Goal: Task Accomplishment & Management: Complete application form

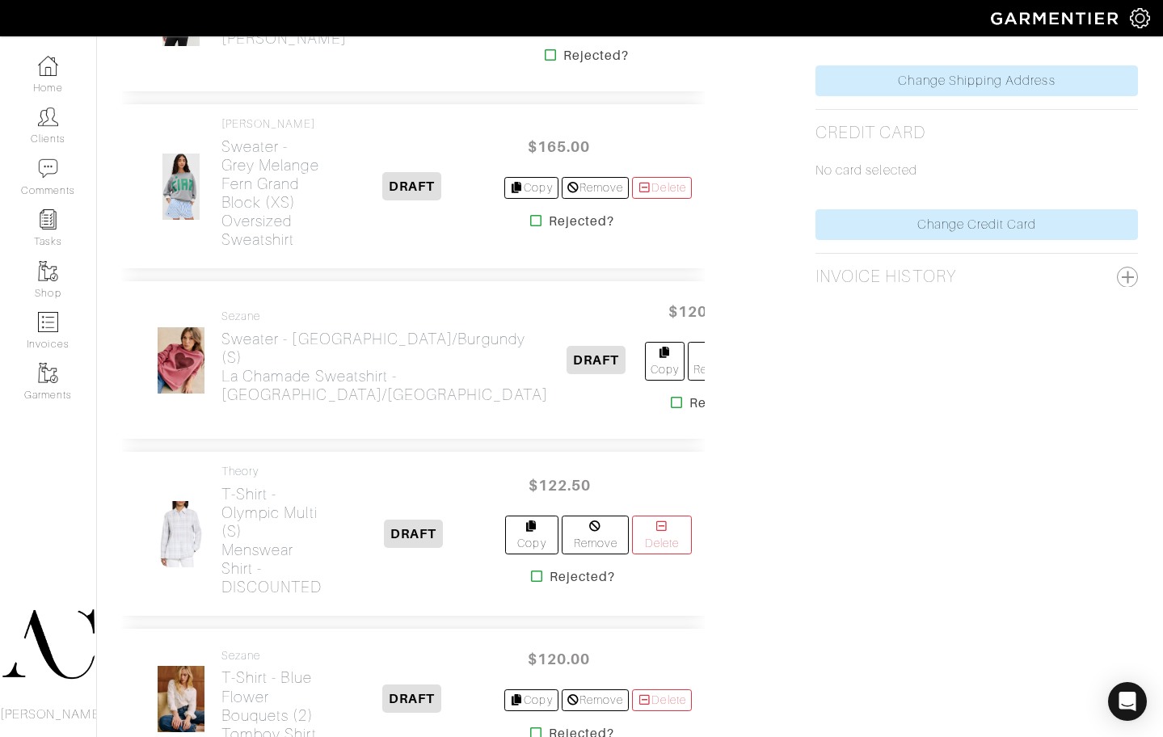
scroll to position [910, 0]
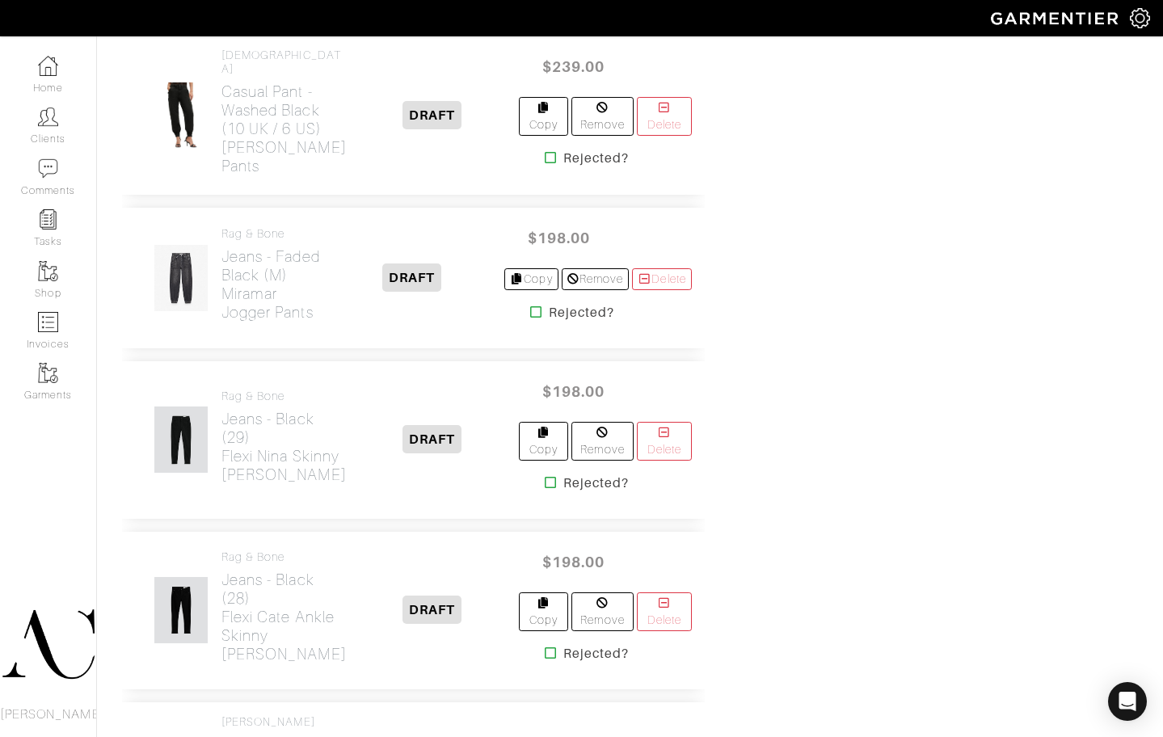
drag, startPoint x: 294, startPoint y: 496, endPoint x: 220, endPoint y: 449, distance: 88.4
click at [220, 328] on div "rag & bone Jeans - Faded Black (M) Miramar Jogger Pants" at bounding box center [234, 277] width 198 height 101
copy h2 "Miramar Jogger Pants"
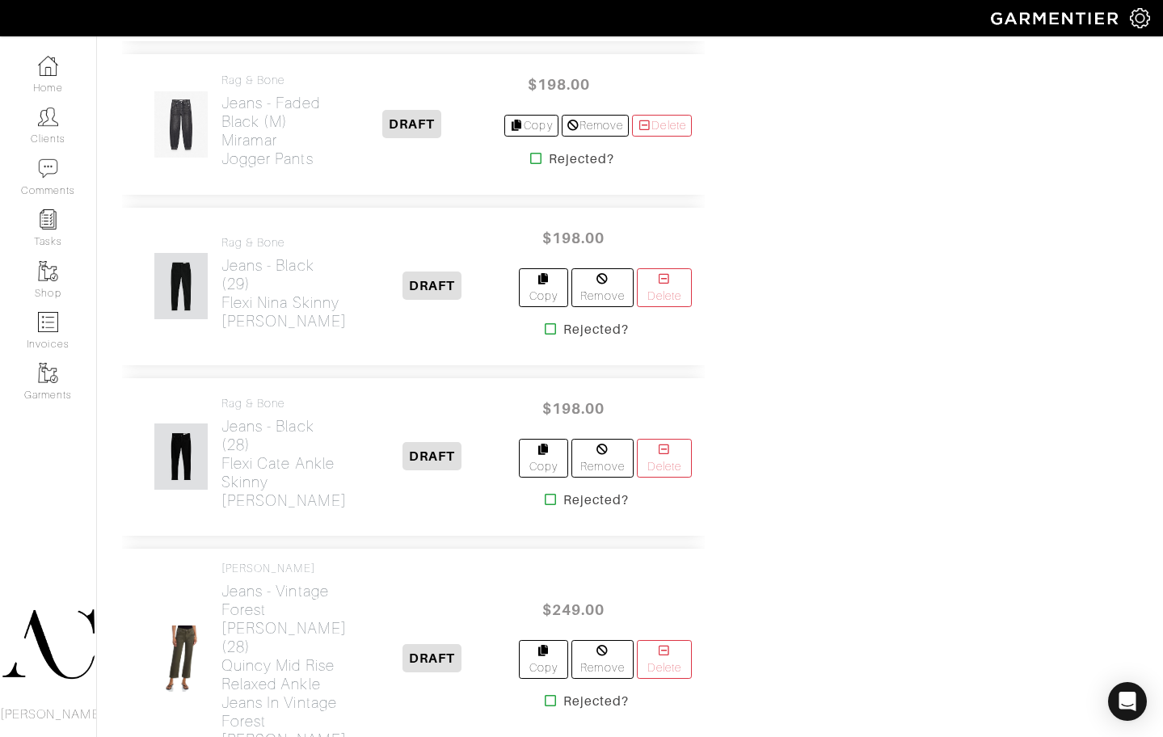
scroll to position [4427, 0]
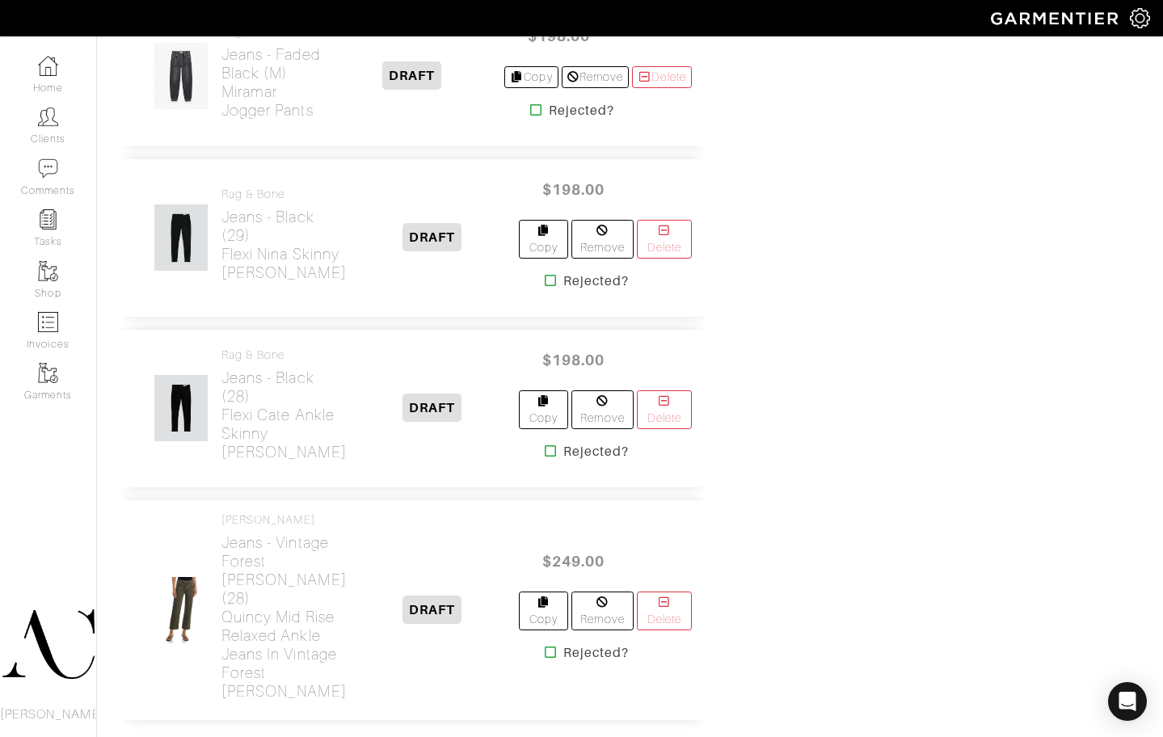
drag, startPoint x: 339, startPoint y: 439, endPoint x: 219, endPoint y: 412, distance: 122.8
click at [219, 317] on div "rag & bone Jeans - Black (29) Flexi Nina Skinny Jean DRAFT $198.00 Copy Remove …" at bounding box center [413, 238] width 583 height 158
copy h2 "Flexi Nina Skinny Jean"
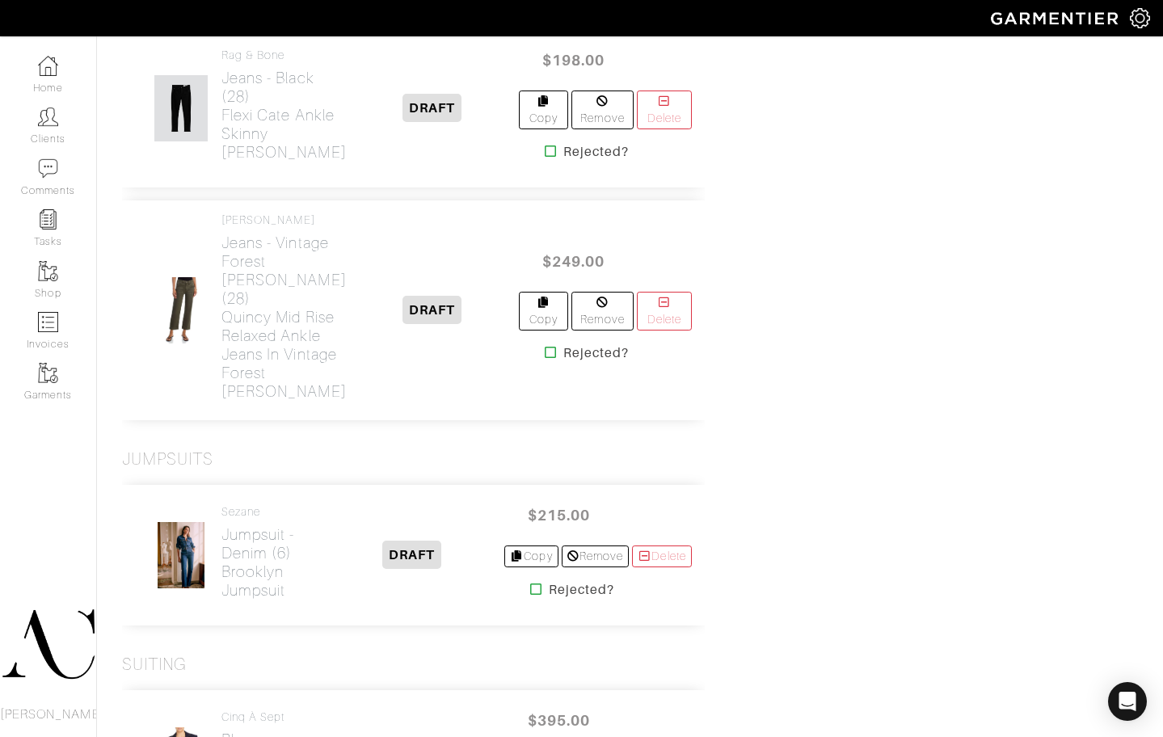
scroll to position [4730, 0]
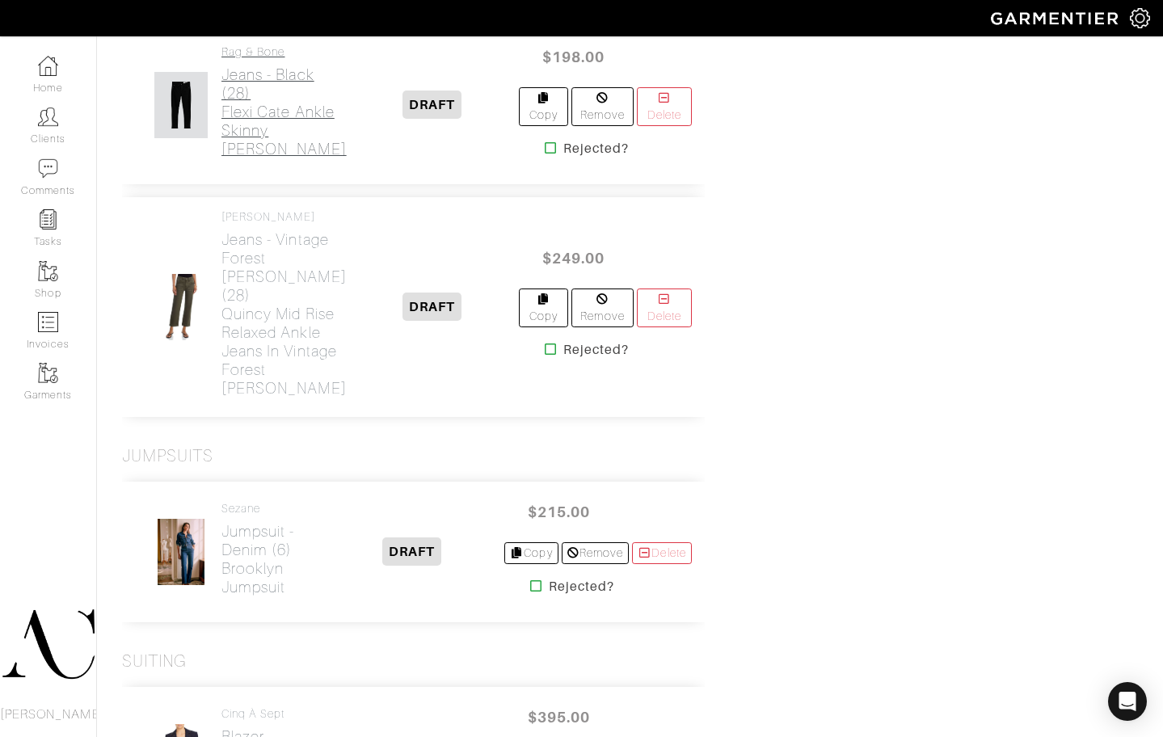
drag, startPoint x: 321, startPoint y: 297, endPoint x: 223, endPoint y: 257, distance: 105.5
click at [223, 165] on div "rag & bone Jeans - Black (28) Flexi Cate Ankle Skinny Jean" at bounding box center [247, 105] width 224 height 120
copy h2 "Flexi Cate Ankle Skinny Jean"
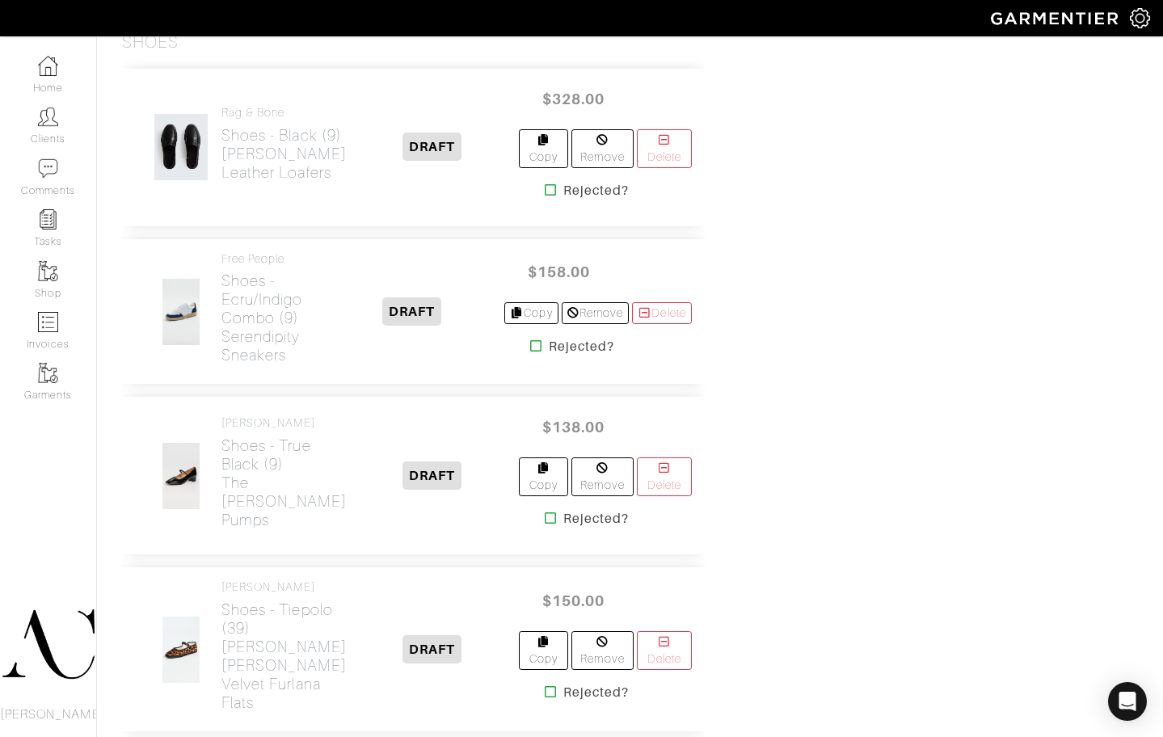
scroll to position [6448, 0]
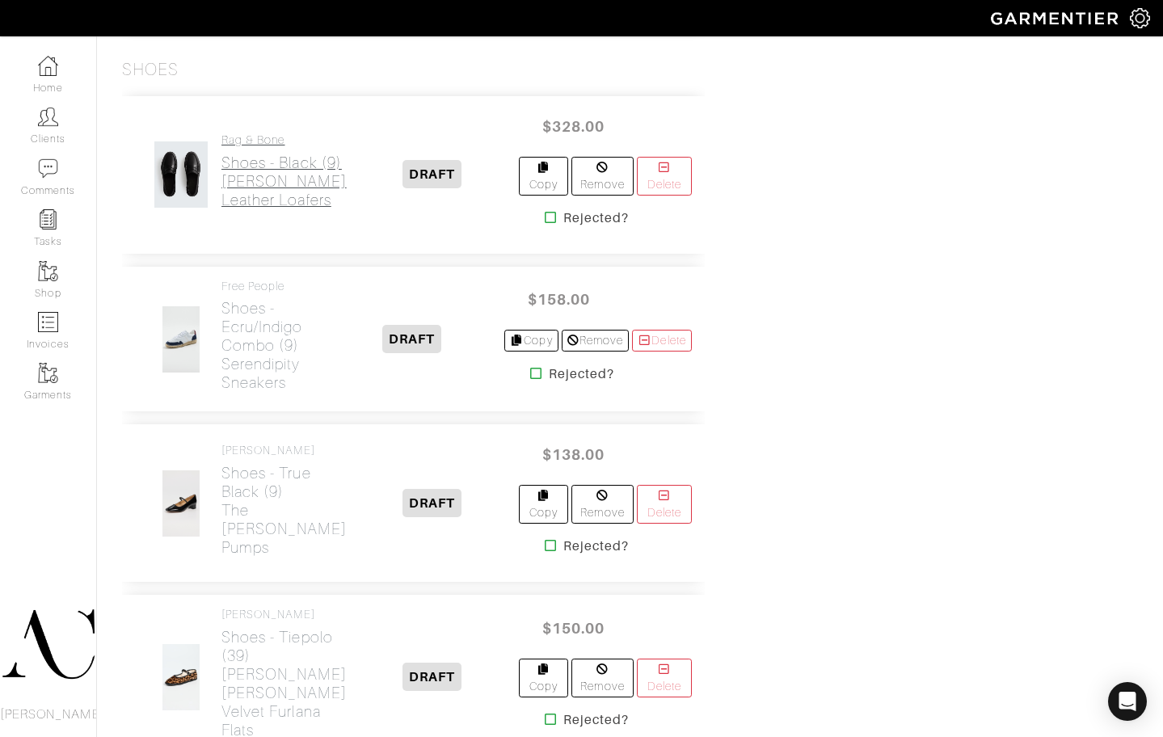
drag, startPoint x: 346, startPoint y: 361, endPoint x: 222, endPoint y: 331, distance: 128.1
click at [222, 254] on div "rag & bone Shoes - Black (9) Carter Leather Loafers DRAFT $328.00 Copy Remove D…" at bounding box center [413, 175] width 583 height 158
copy h2 "Carter Leather Loafers"
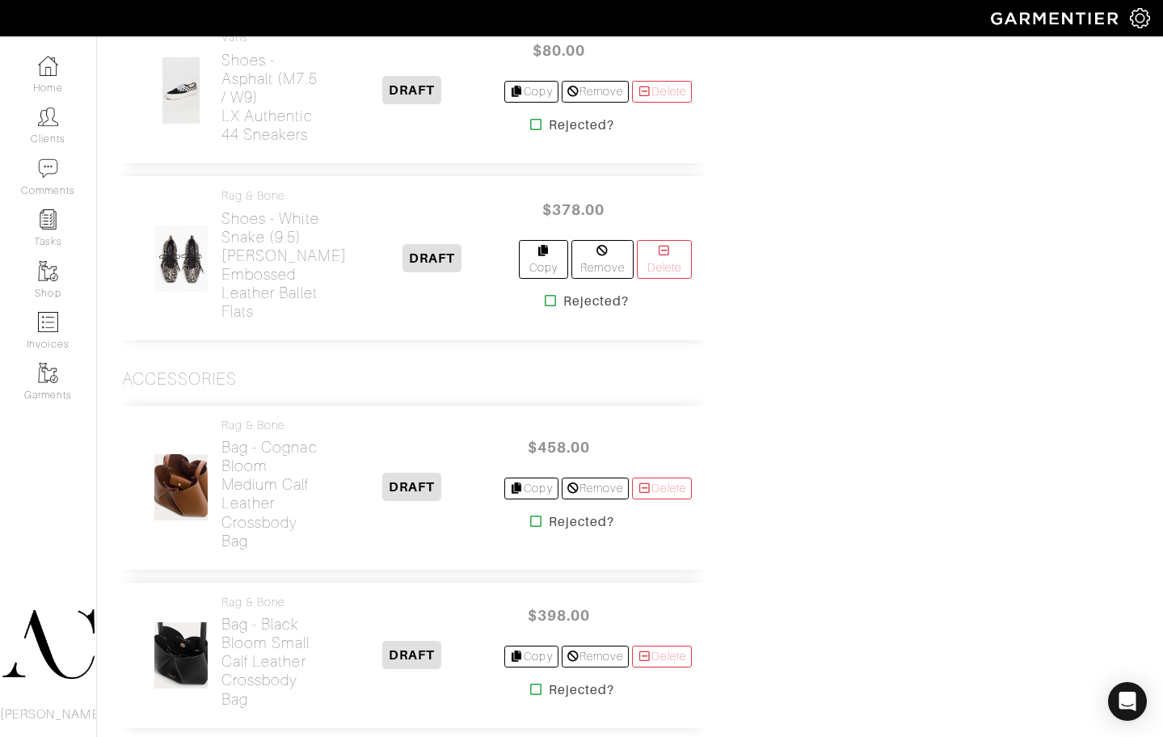
scroll to position [7257, 0]
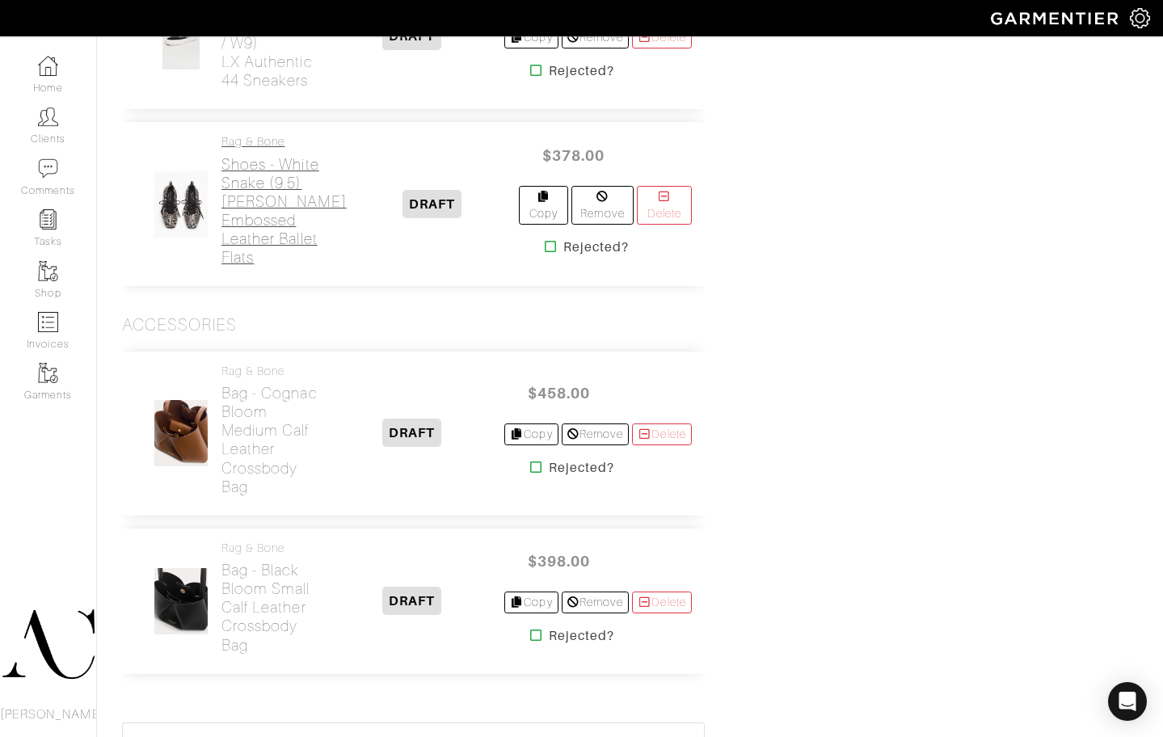
drag, startPoint x: 352, startPoint y: 424, endPoint x: 223, endPoint y: 368, distance: 141.2
click at [223, 286] on div "rag & bone Shoes - White Snake (9.5) Sophia Embossed Leather Ballet Flats DRAFT…" at bounding box center [413, 204] width 583 height 164
copy h2 "Sophia Embossed Leather Ballet Flats"
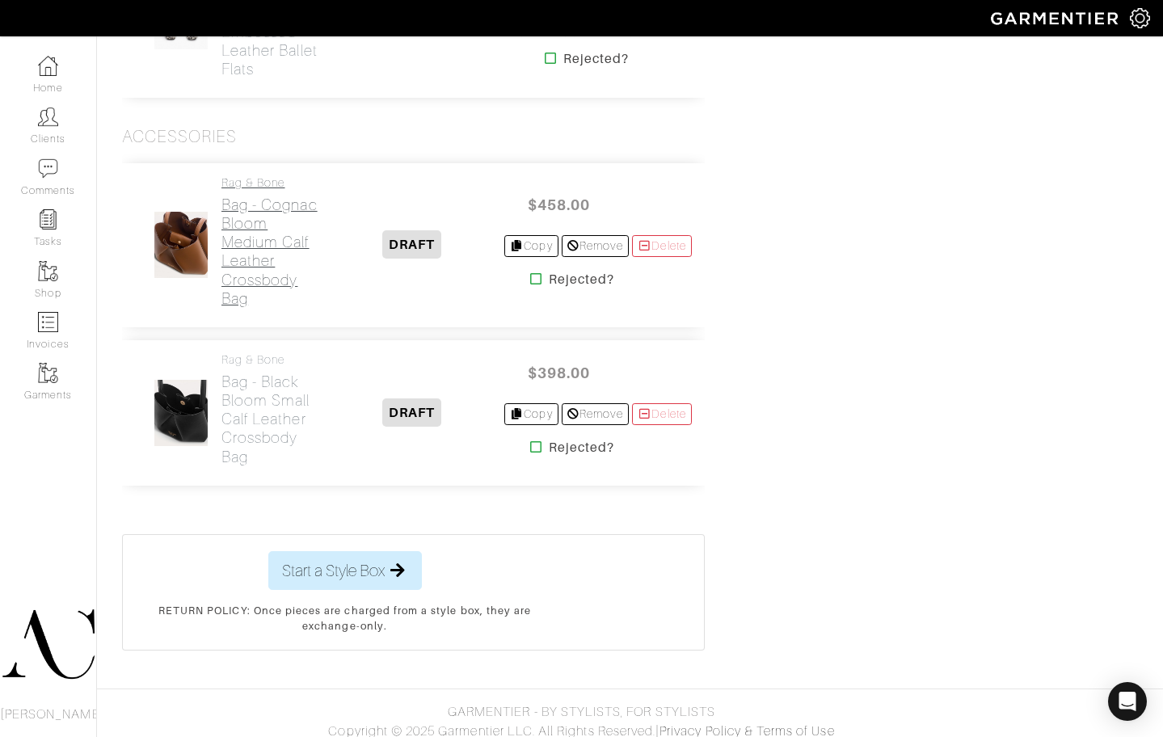
scroll to position [7459, 0]
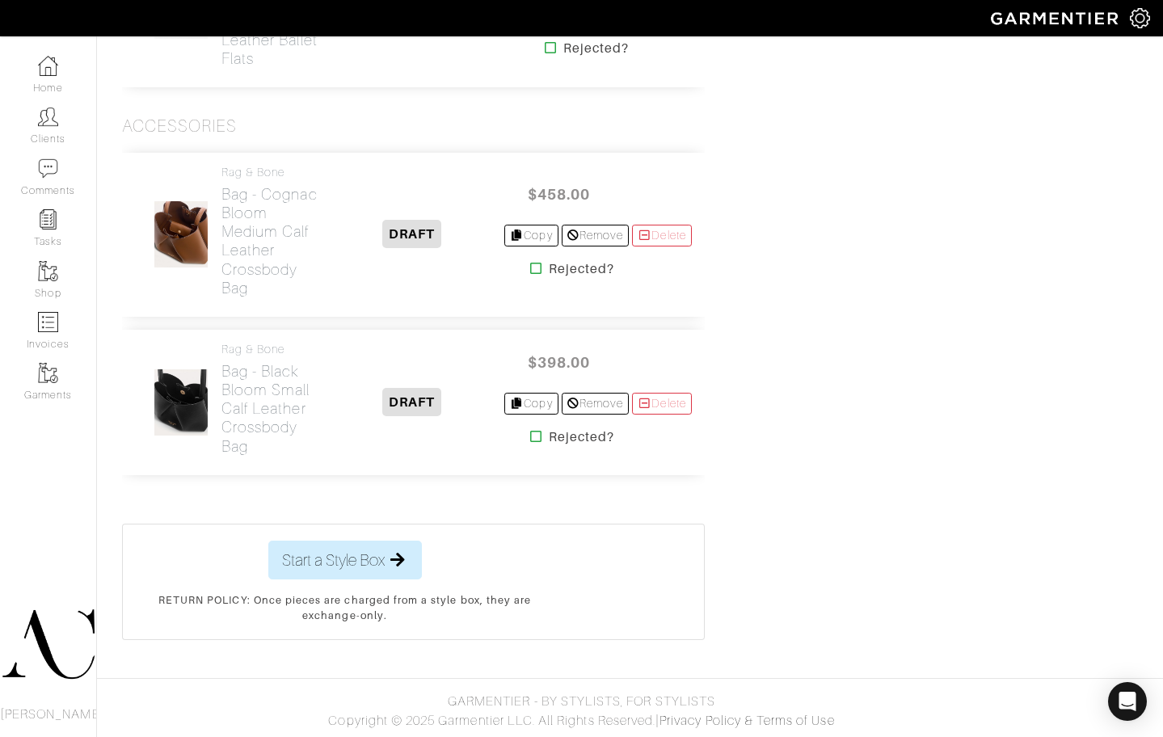
drag, startPoint x: 307, startPoint y: 475, endPoint x: 220, endPoint y: 407, distance: 111.1
click at [220, 304] on div "rag & bone Bag - Cognac Bloom Medium Calf Leather Crossbody Bag" at bounding box center [234, 235] width 198 height 138
copy h2 "Medium Calf Leather Crossbody Bag"
drag, startPoint x: 342, startPoint y: 623, endPoint x: 274, endPoint y: 569, distance: 86.9
click at [274, 475] on div "rag & bone Bag - Black Bloom Small Calf Leather Crossbody Bag DRAFT $398.00 Cop…" at bounding box center [413, 403] width 583 height 146
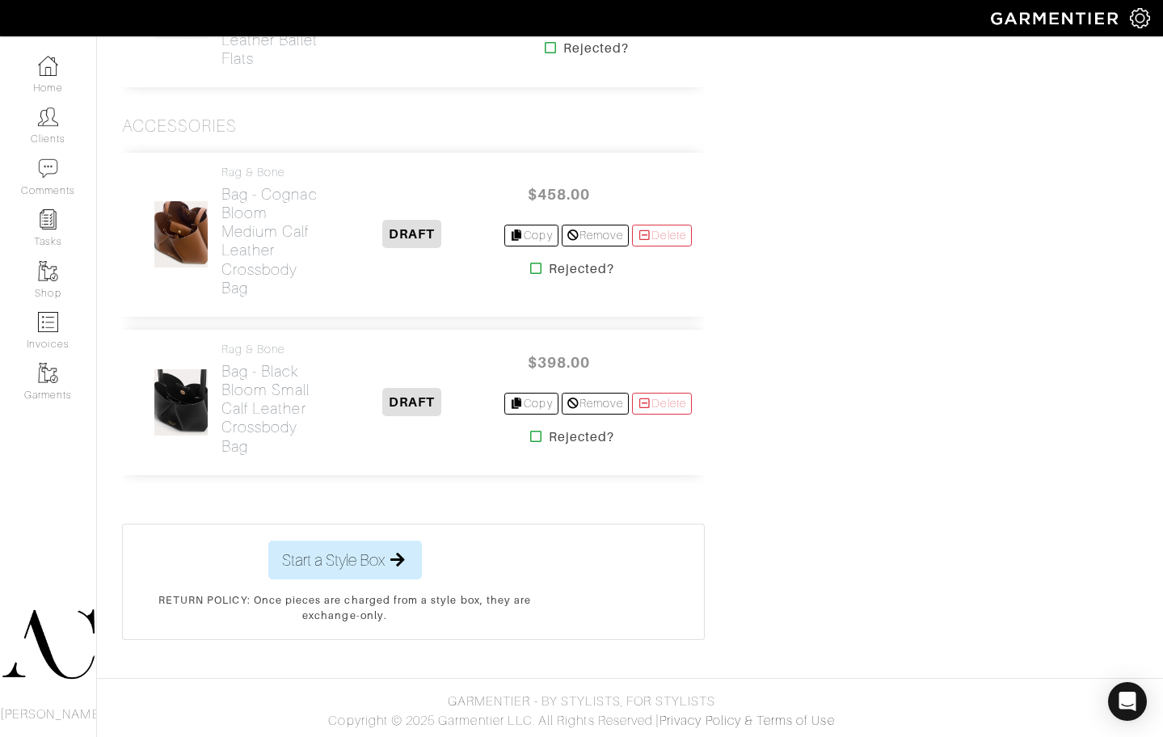
copy h2 "Small Calf Leather Crossbody Bag"
drag, startPoint x: 298, startPoint y: 633, endPoint x: 226, endPoint y: 564, distance: 100.1
click at [226, 462] on div "rag & bone Bag - Black Bloom Small Calf Leather Crossbody Bag" at bounding box center [271, 403] width 99 height 120
copy h2 "Bloom Small Calf Leather Crossbody Bag"
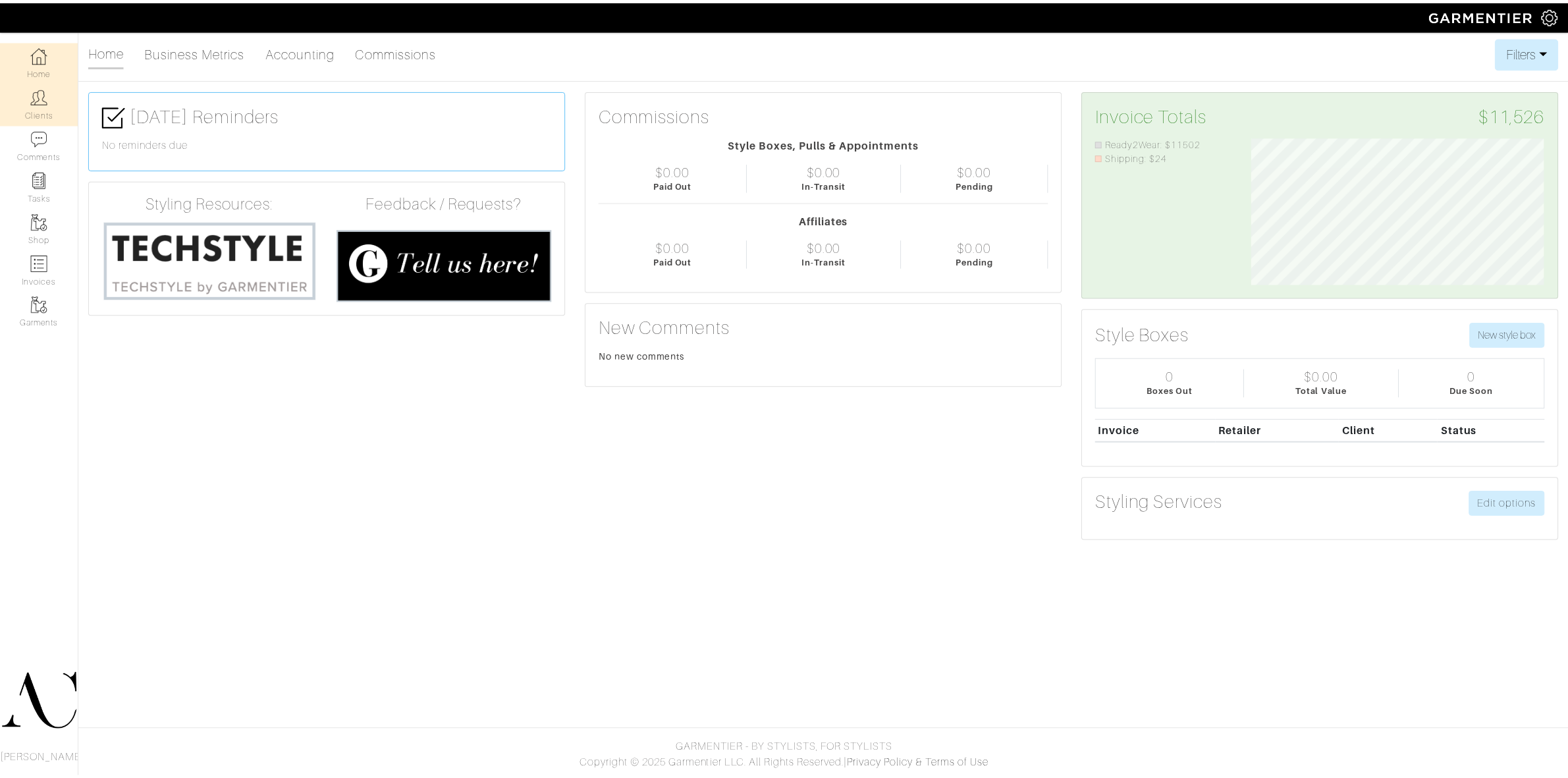
scroll to position [147, 314]
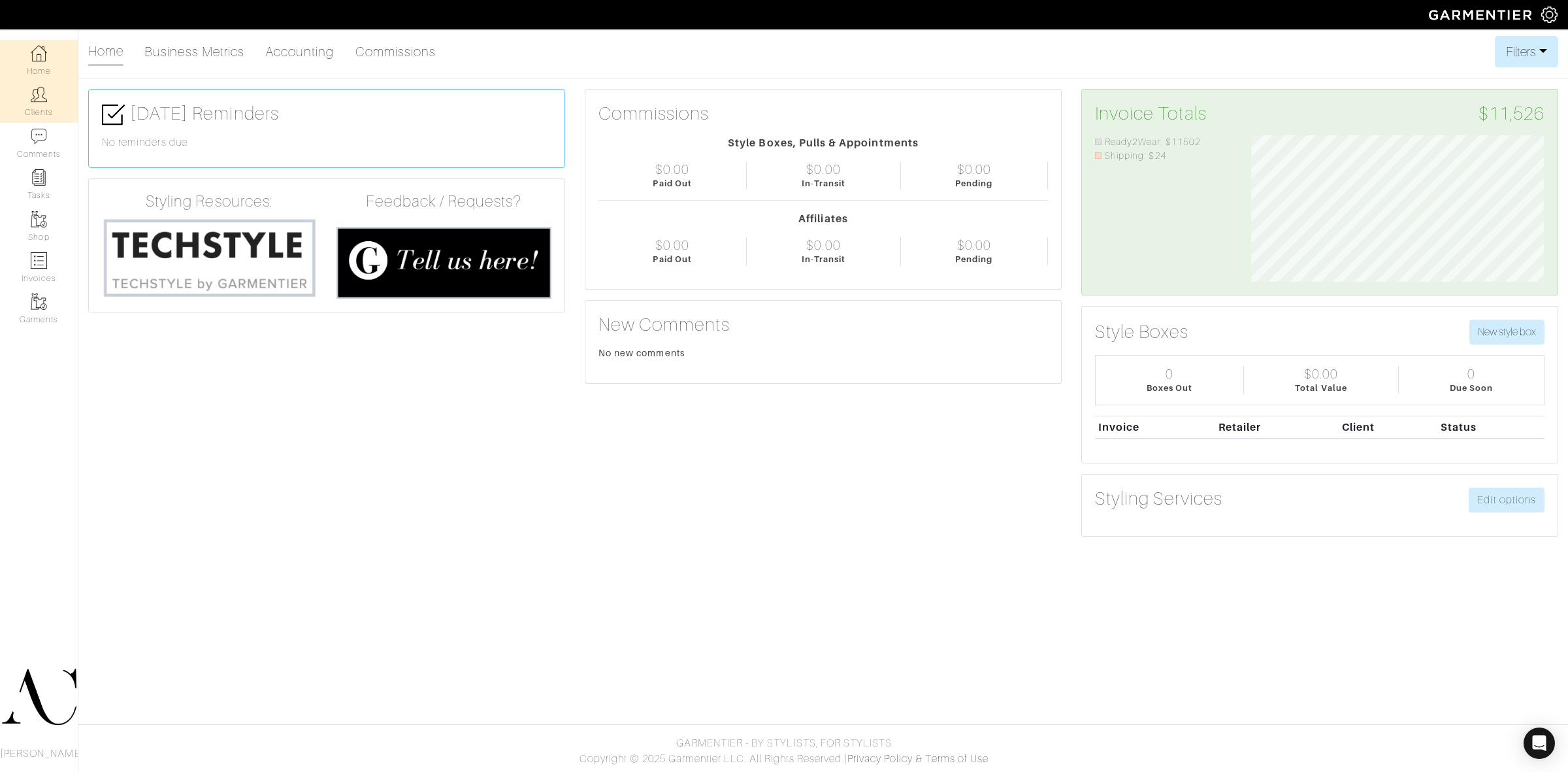
click at [35, 99] on img at bounding box center [39, 95] width 16 height 16
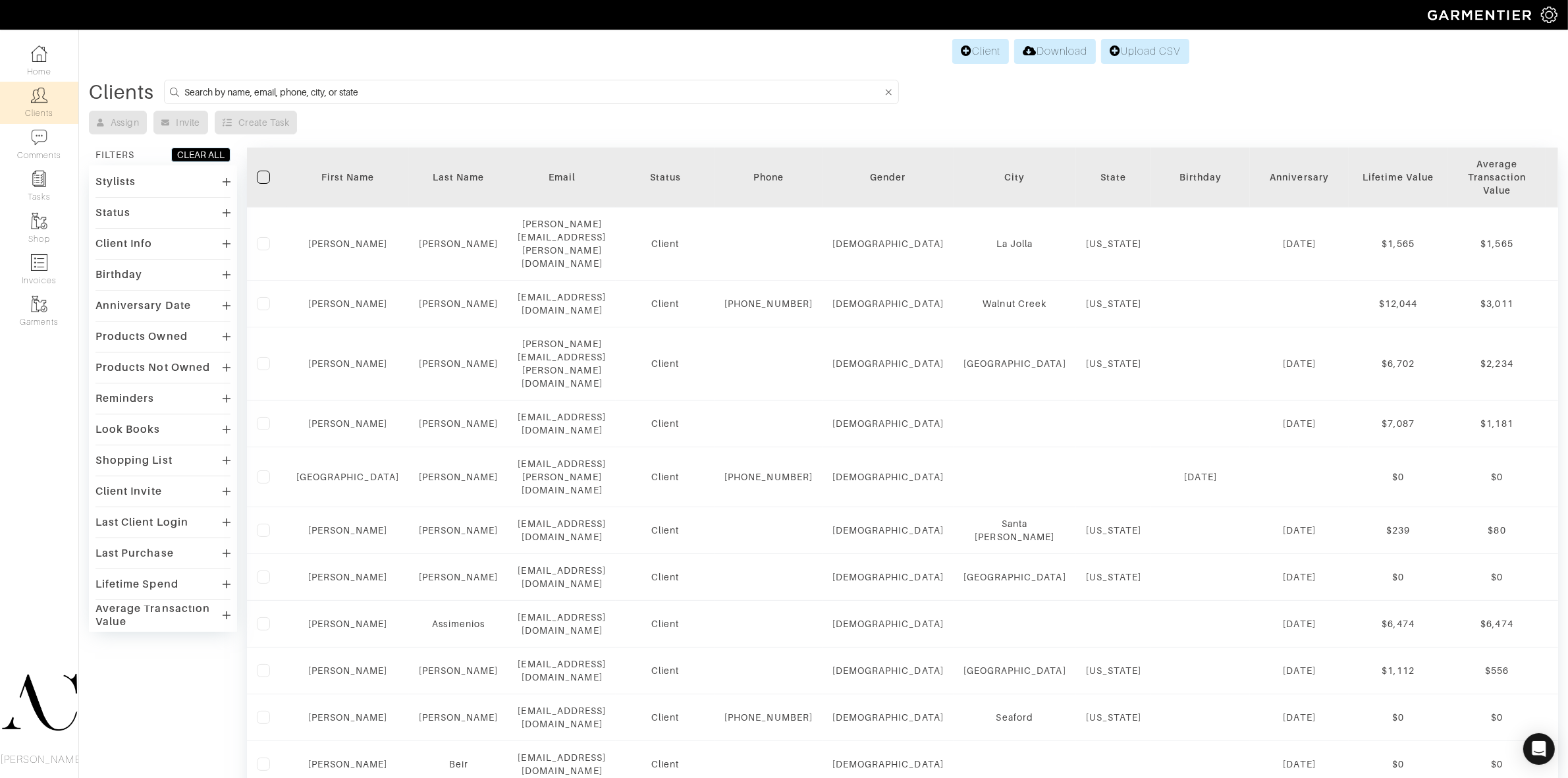
click at [325, 93] on input at bounding box center [533, 92] width 698 height 16
type input "tyler"
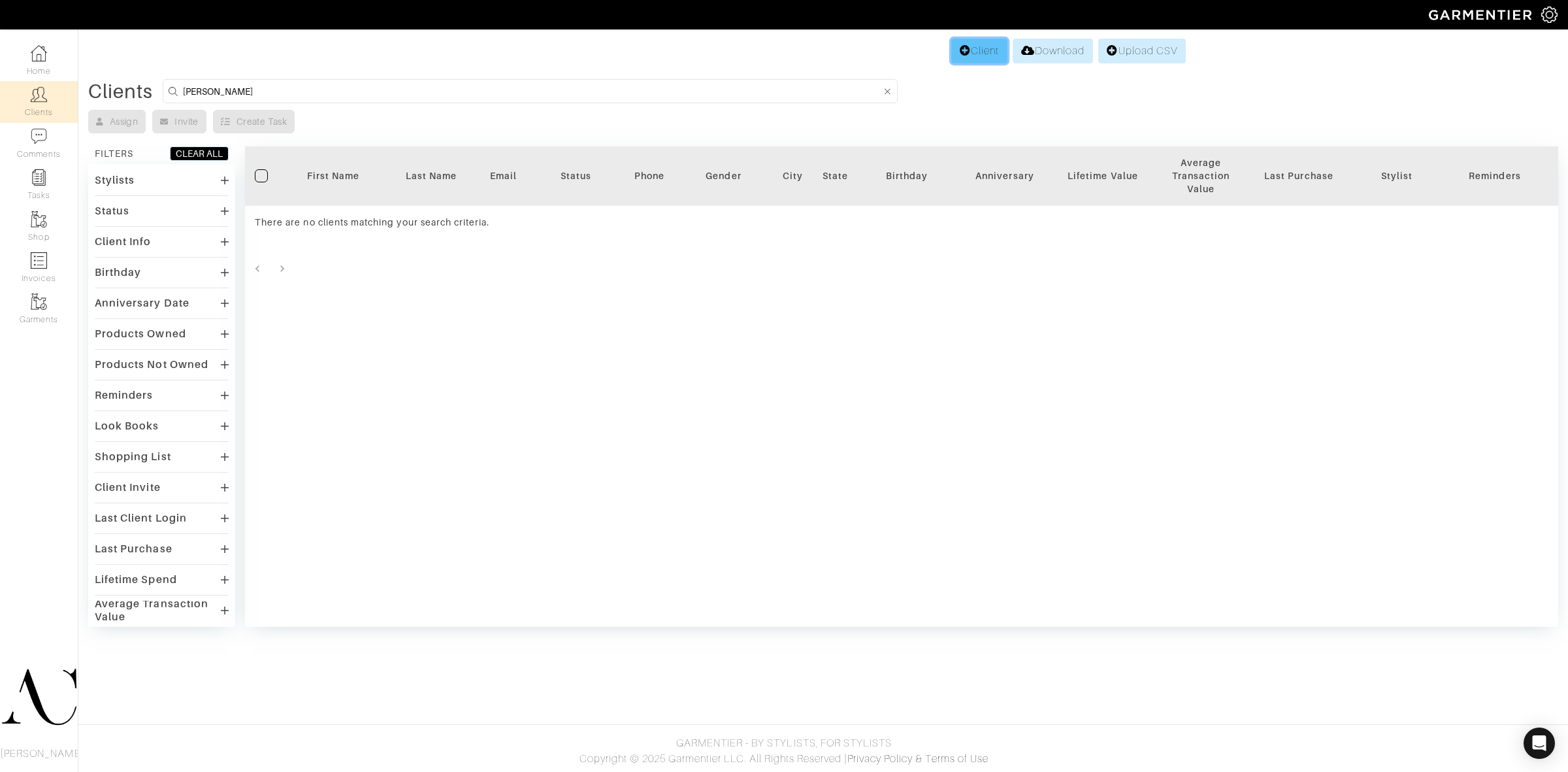
click at [978, 49] on link "Client" at bounding box center [980, 51] width 57 height 25
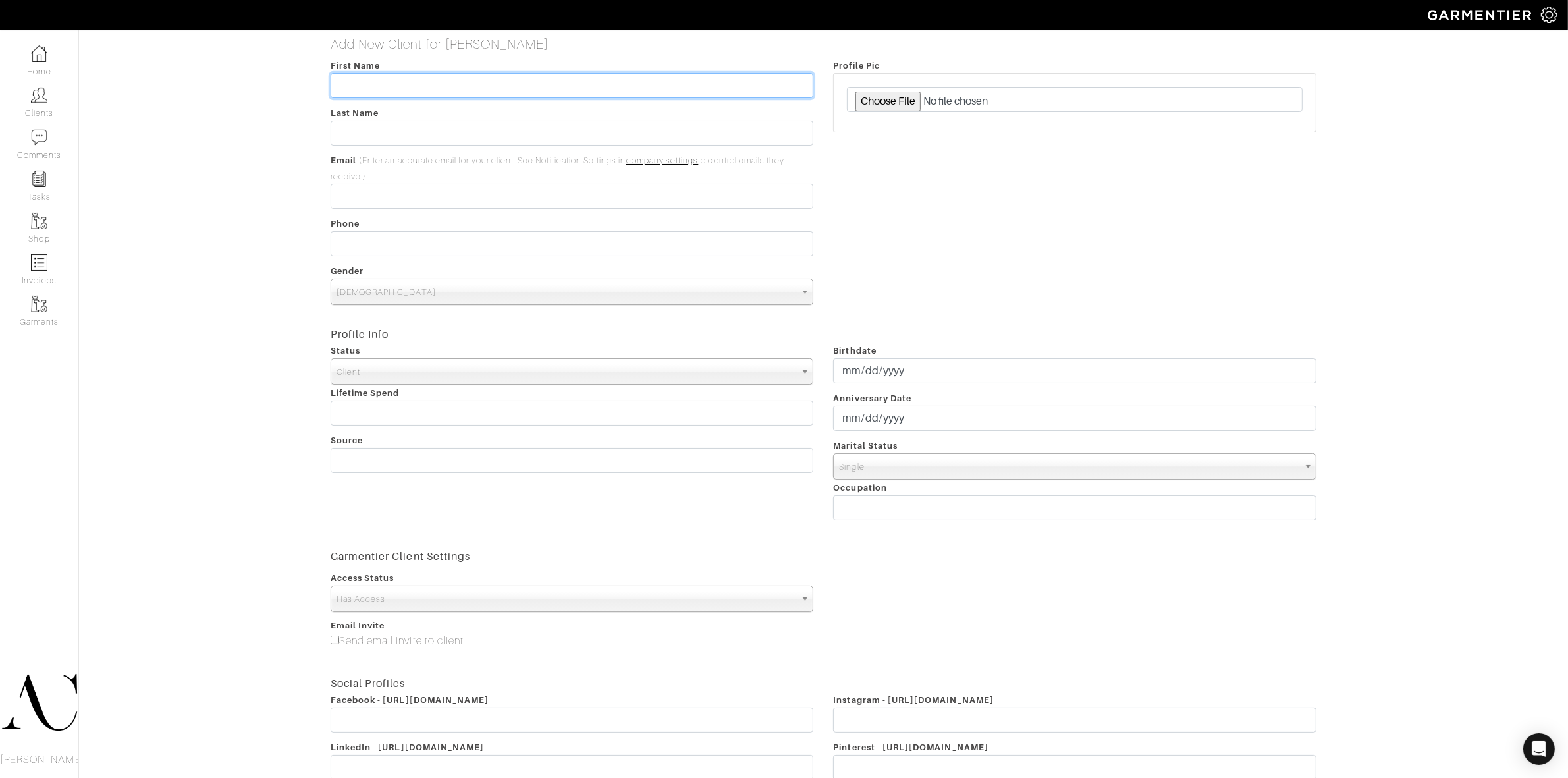
click at [515, 92] on input "text" at bounding box center [572, 86] width 483 height 25
type input "Tyler"
type input "Turner"
paste input "ttca.turner@gmail.com"
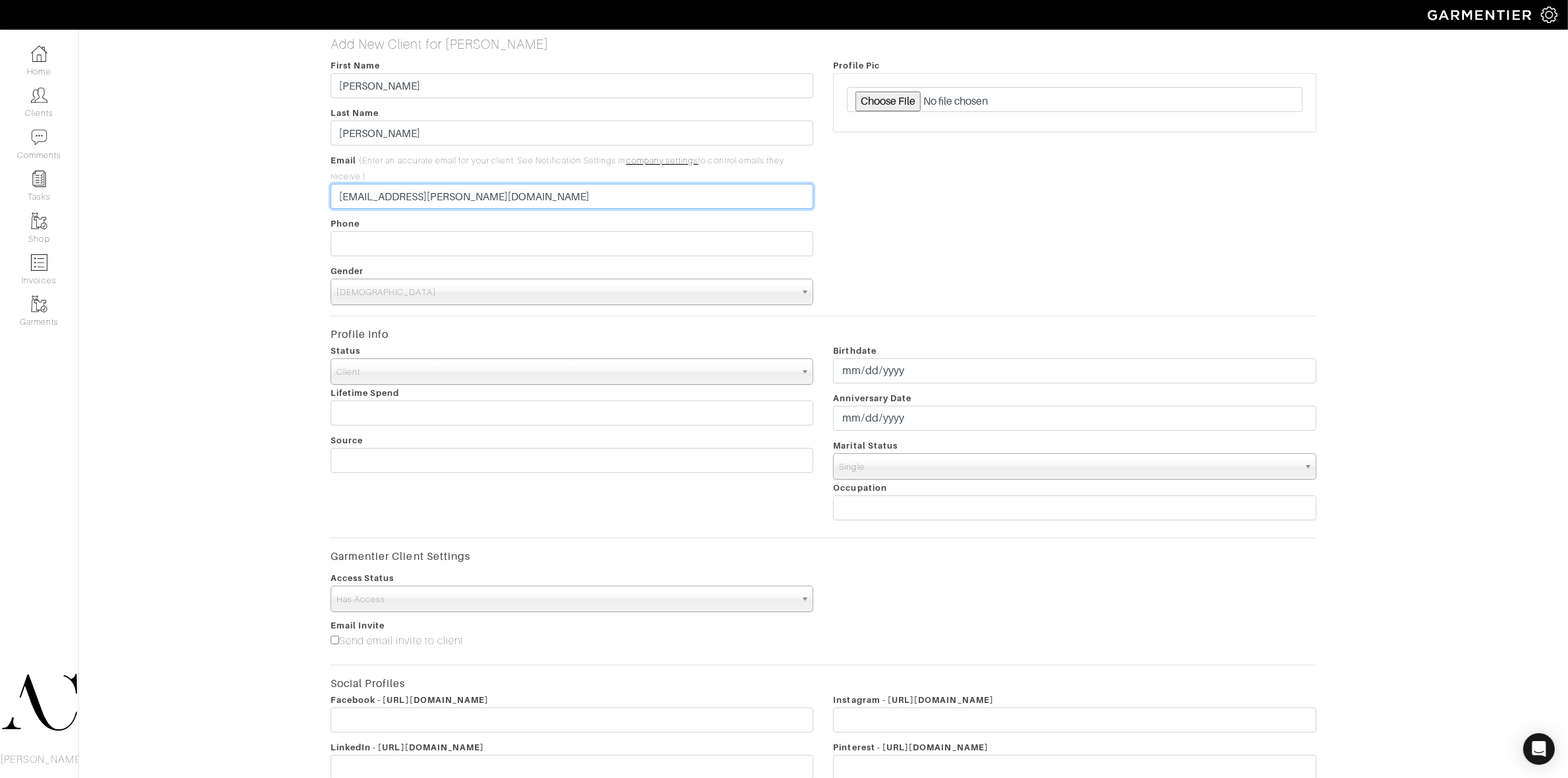
type input "ttca.turner@gmail.com"
click at [885, 419] on input "date" at bounding box center [1074, 418] width 483 height 25
click at [955, 339] on td "16" at bounding box center [955, 341] width 15 height 17
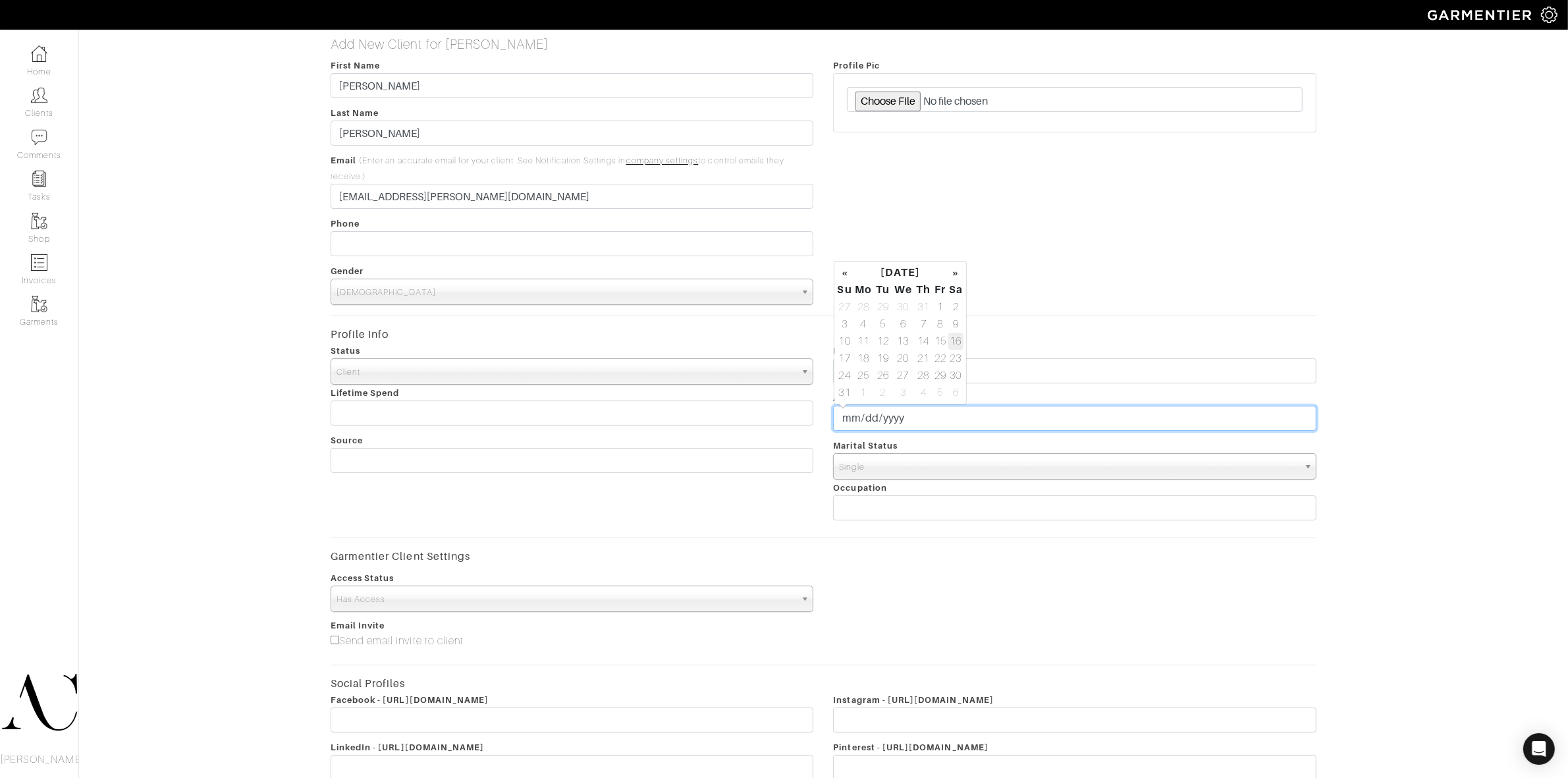
type input "2025-08-16"
click at [1088, 279] on div "Profile Pic" at bounding box center [1075, 181] width 503 height 248
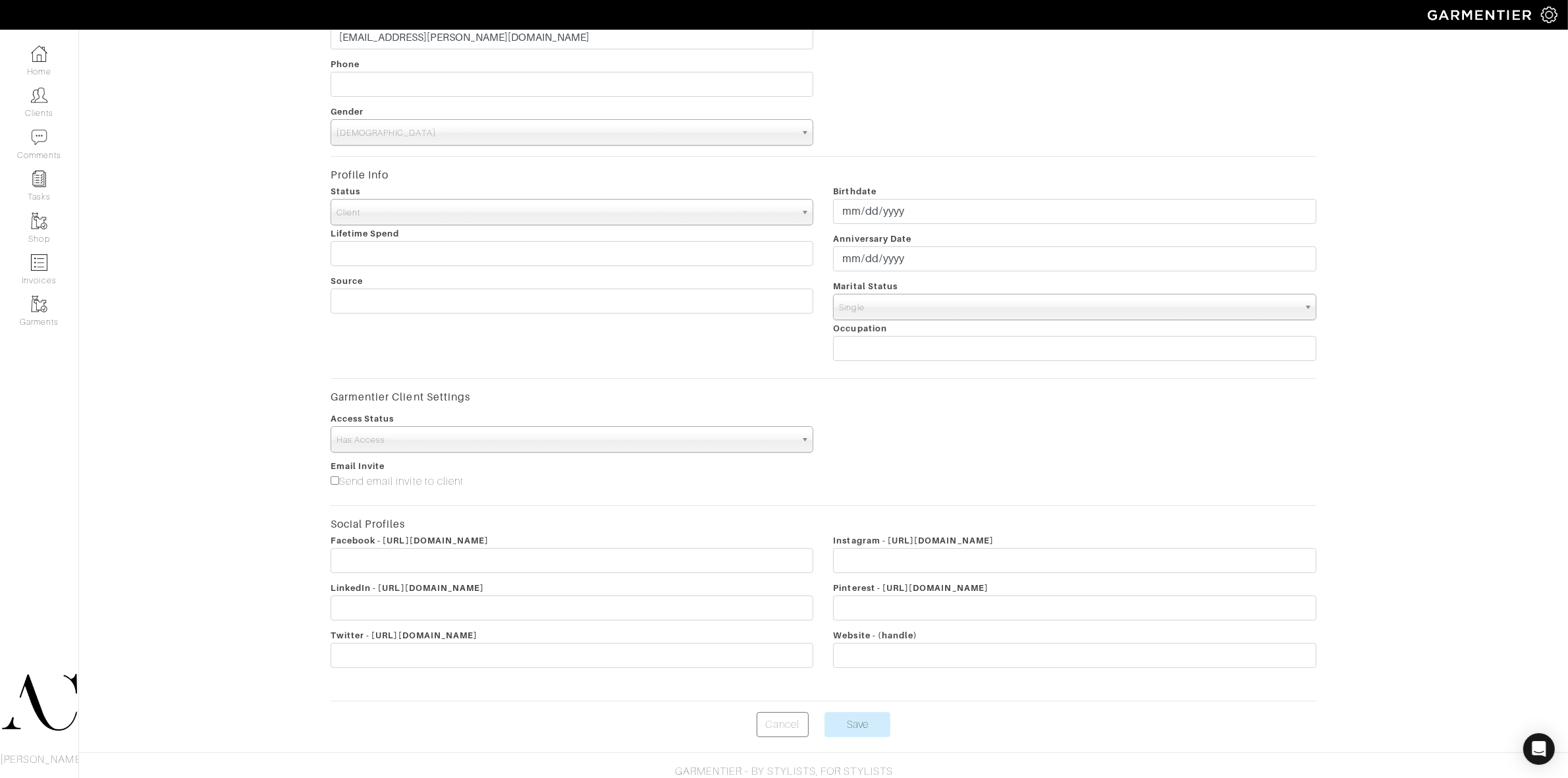
scroll to position [165, 0]
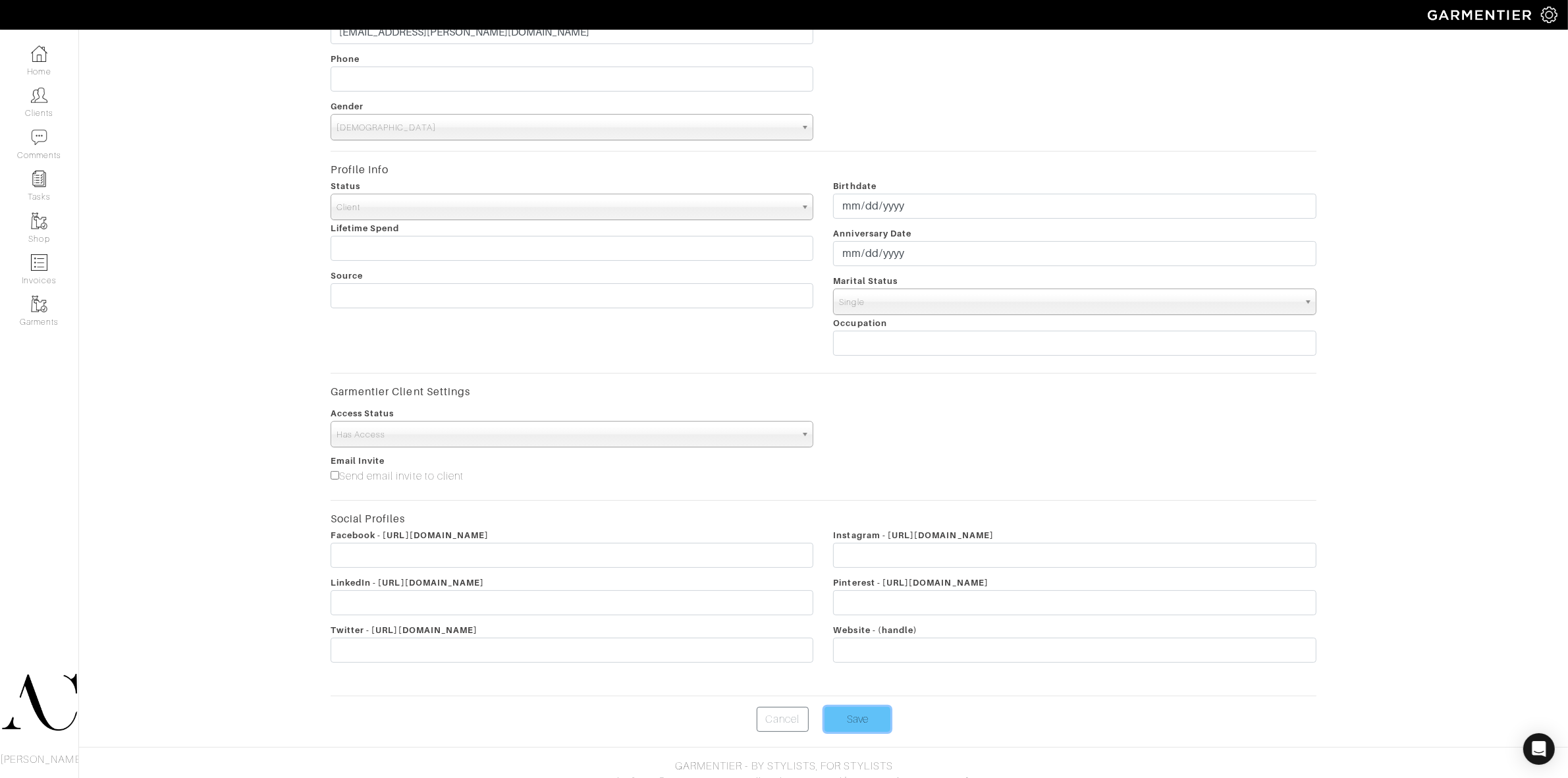
click at [865, 723] on input "Save" at bounding box center [857, 719] width 66 height 25
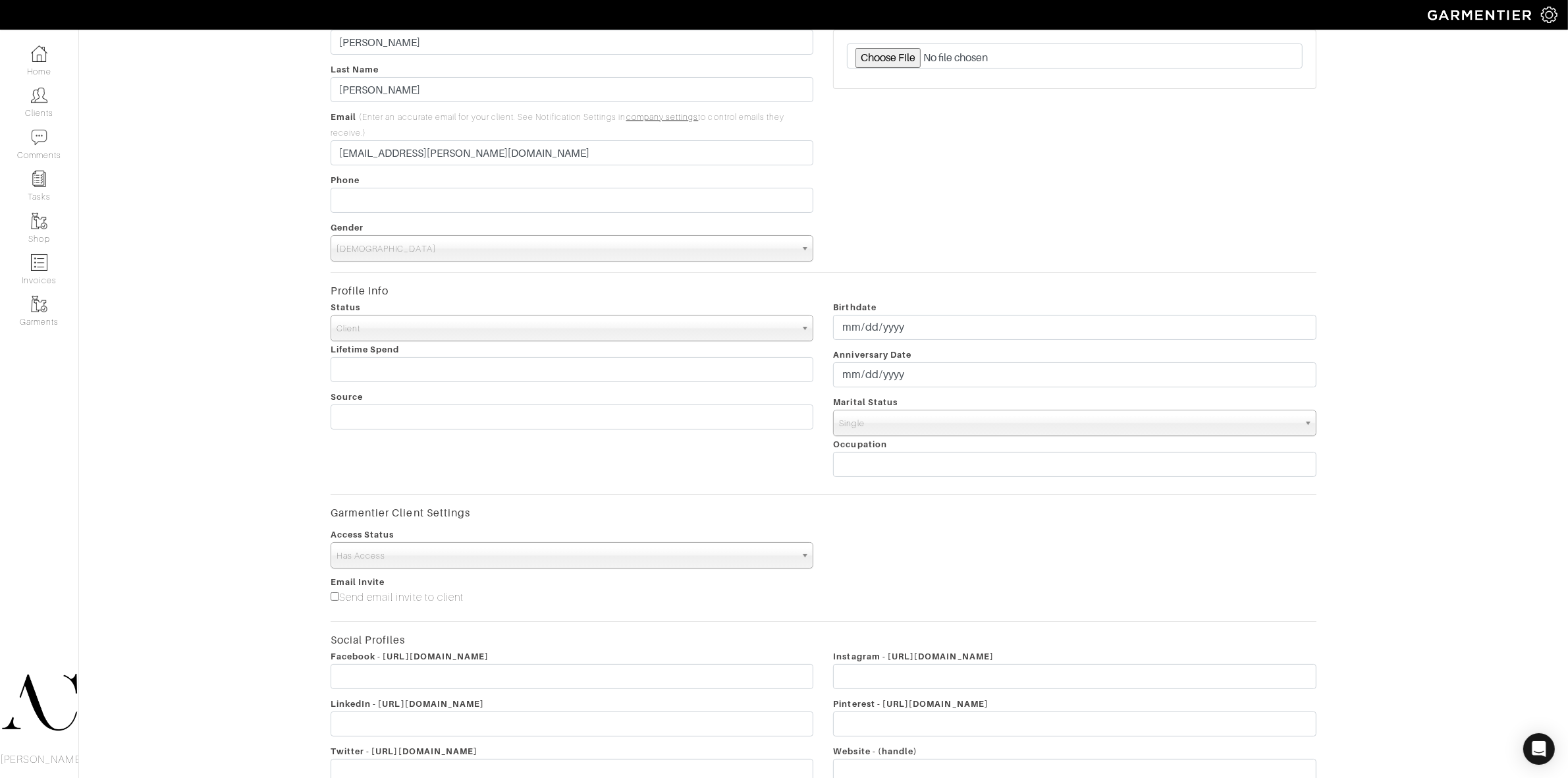
scroll to position [0, 0]
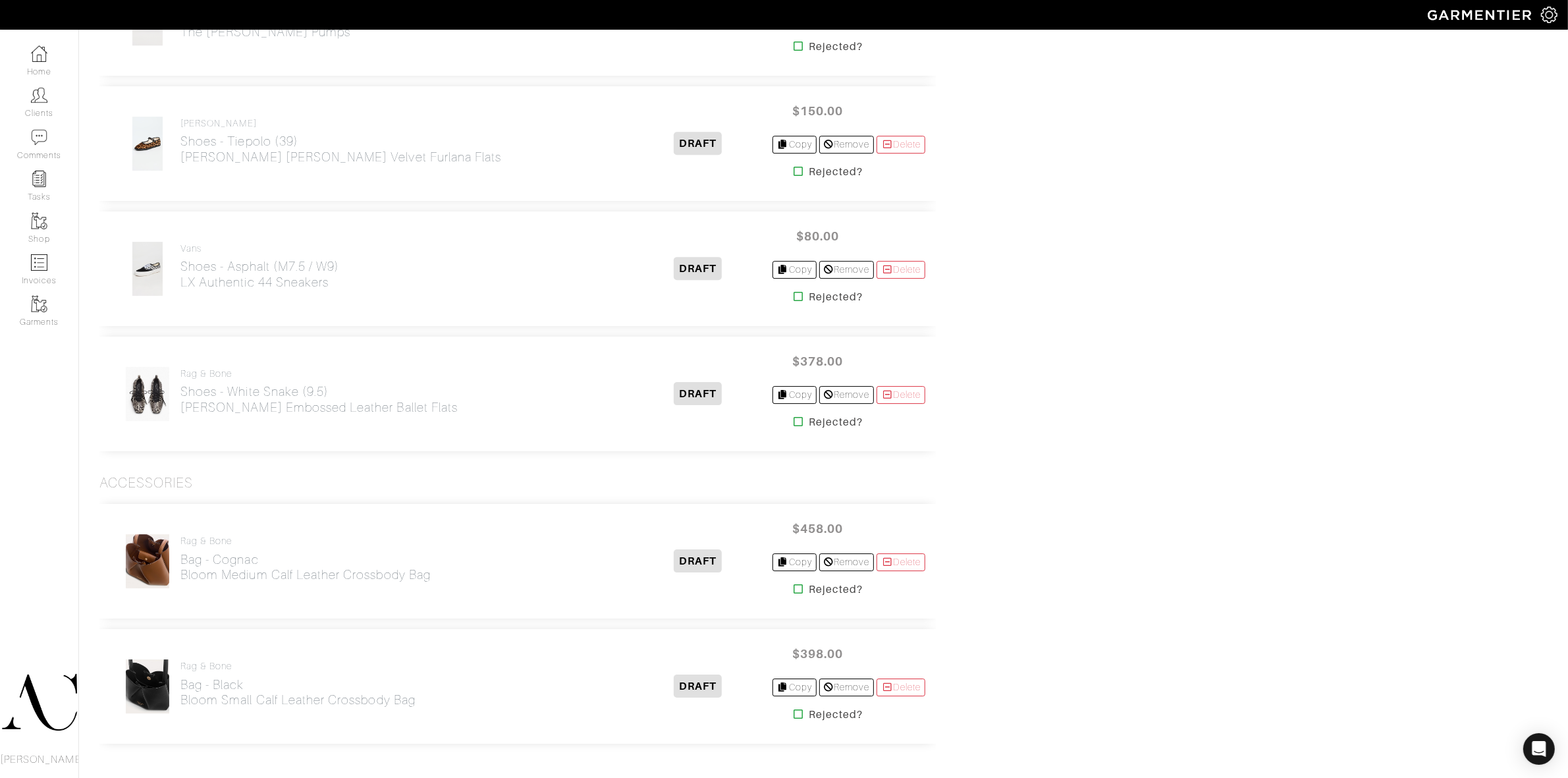
scroll to position [5071, 0]
